Goal: Task Accomplishment & Management: Use online tool/utility

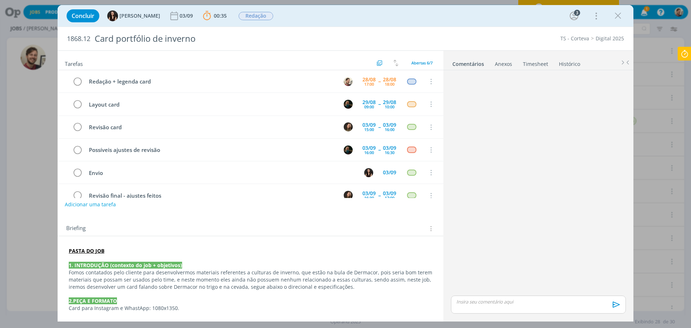
click at [471, 304] on p "dialog" at bounding box center [538, 301] width 163 height 6
click at [616, 308] on icon "dialog" at bounding box center [615, 307] width 11 height 11
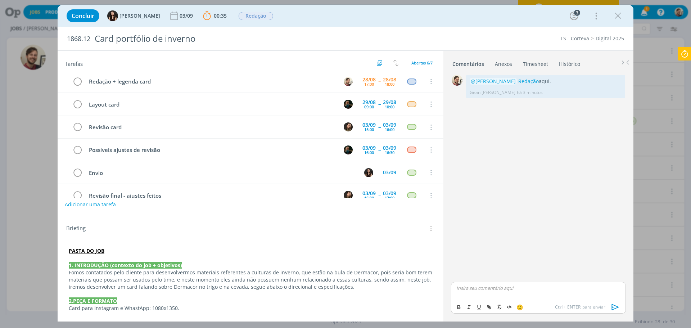
click at [536, 123] on div "0 @Murillo Rocha Redação aqui. Gean Paulo Naue há 3 minutos 👍 Editar Excluir" at bounding box center [538, 176] width 181 height 207
click at [78, 81] on icon "dialog" at bounding box center [77, 81] width 10 height 11
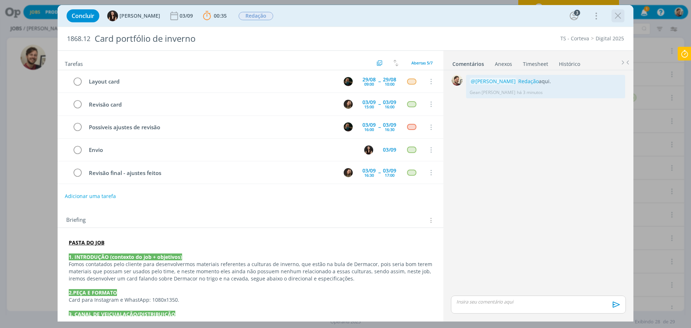
click at [619, 16] on icon "dialog" at bounding box center [618, 15] width 11 height 11
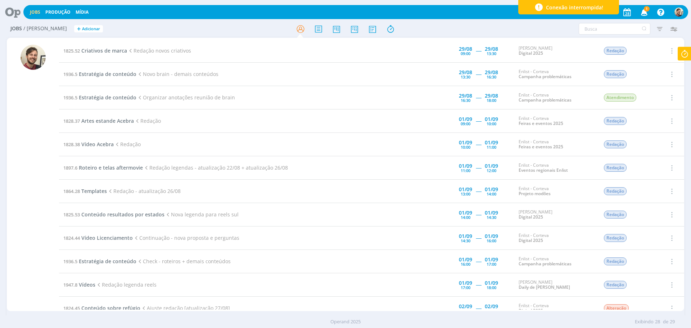
click at [684, 55] on icon at bounding box center [684, 54] width 13 height 14
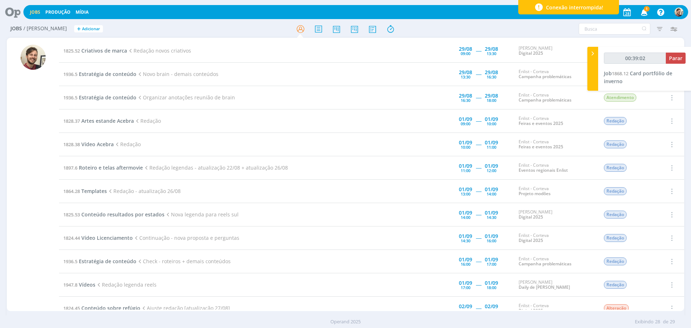
click at [10, 11] on icon at bounding box center [10, 12] width 15 height 14
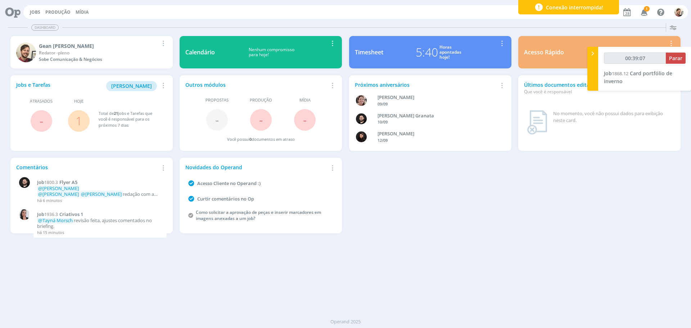
type input "00:39:08"
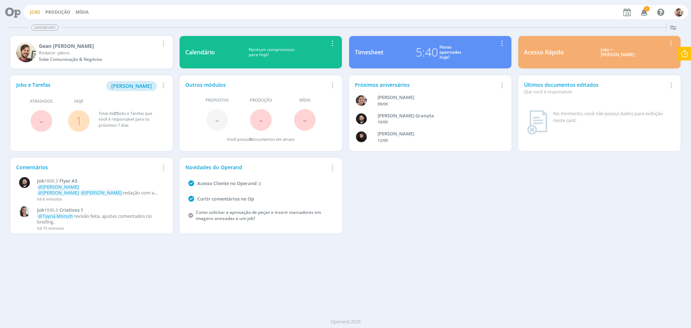
click at [32, 11] on link "Jobs" at bounding box center [35, 12] width 10 height 6
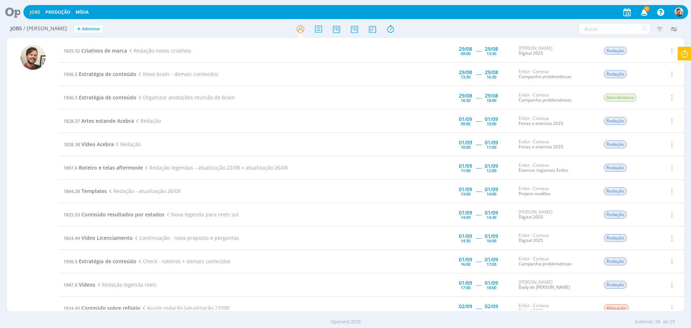
click at [682, 53] on icon at bounding box center [684, 54] width 13 height 14
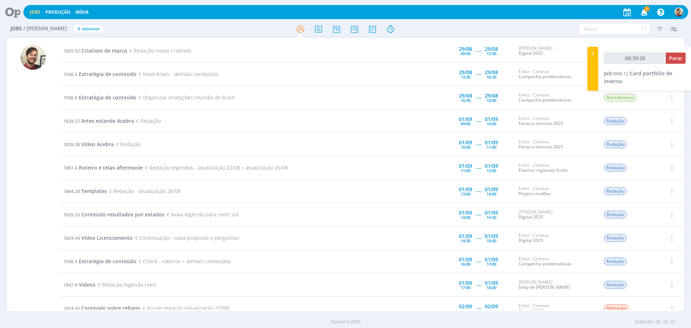
type input "00:39:21"
click at [671, 61] on span "Parar" at bounding box center [675, 58] width 13 height 7
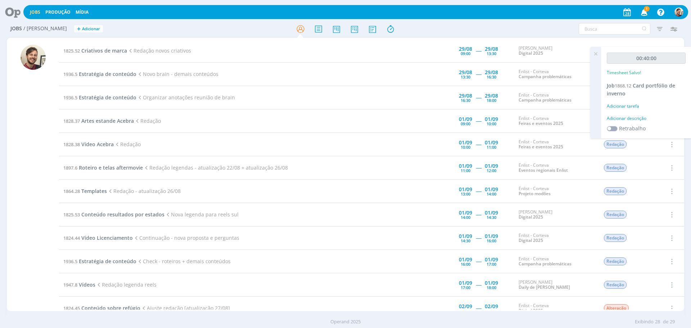
click at [633, 117] on div "Adicionar descrição" at bounding box center [646, 118] width 79 height 6
click at [638, 127] on textarea at bounding box center [646, 130] width 75 height 26
type textarea "redação"
click at [669, 175] on span "Salvar" at bounding box center [673, 176] width 15 height 7
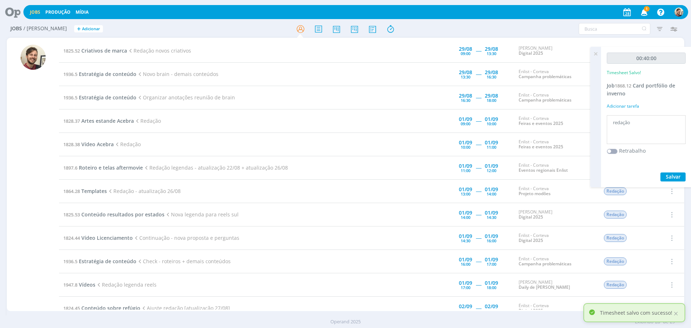
click at [596, 50] on icon at bounding box center [595, 54] width 13 height 14
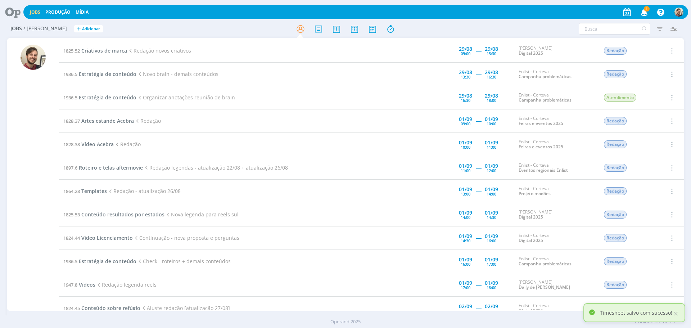
click at [645, 10] on span "1" at bounding box center [647, 8] width 6 height 5
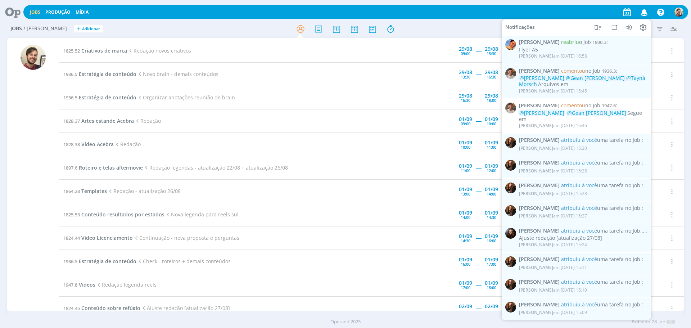
click at [378, 89] on td "1936.5 Estratégia de conteúdo Organizar anotações reunião de brain" at bounding box center [229, 97] width 340 height 23
